Goal: Task Accomplishment & Management: Use online tool/utility

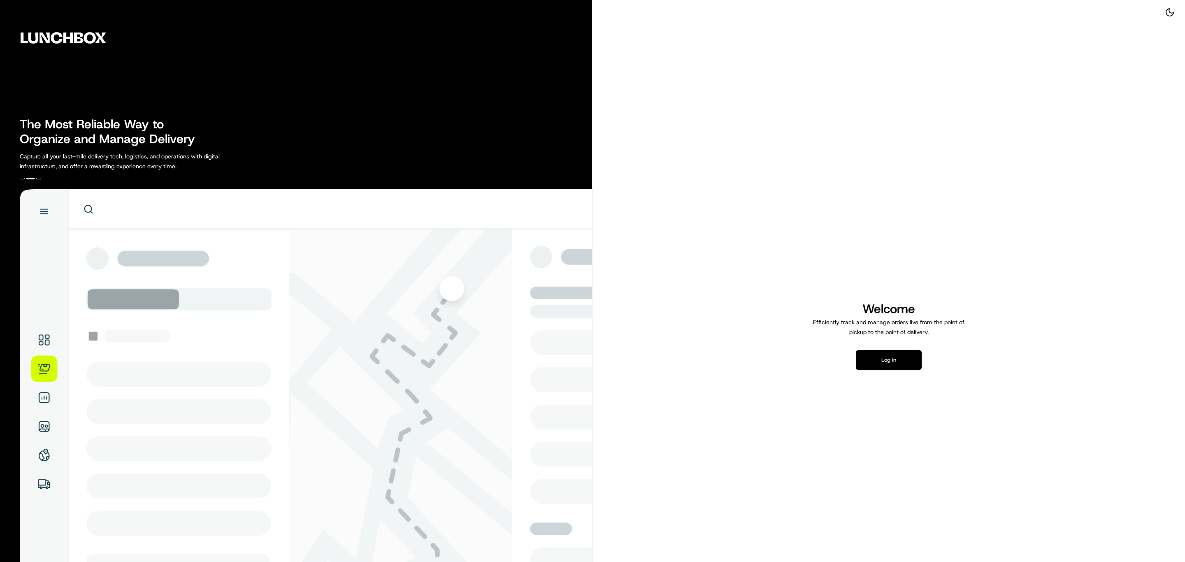
click at [886, 370] on button "Log in" at bounding box center [889, 360] width 66 height 20
